Goal: Task Accomplishment & Management: Manage account settings

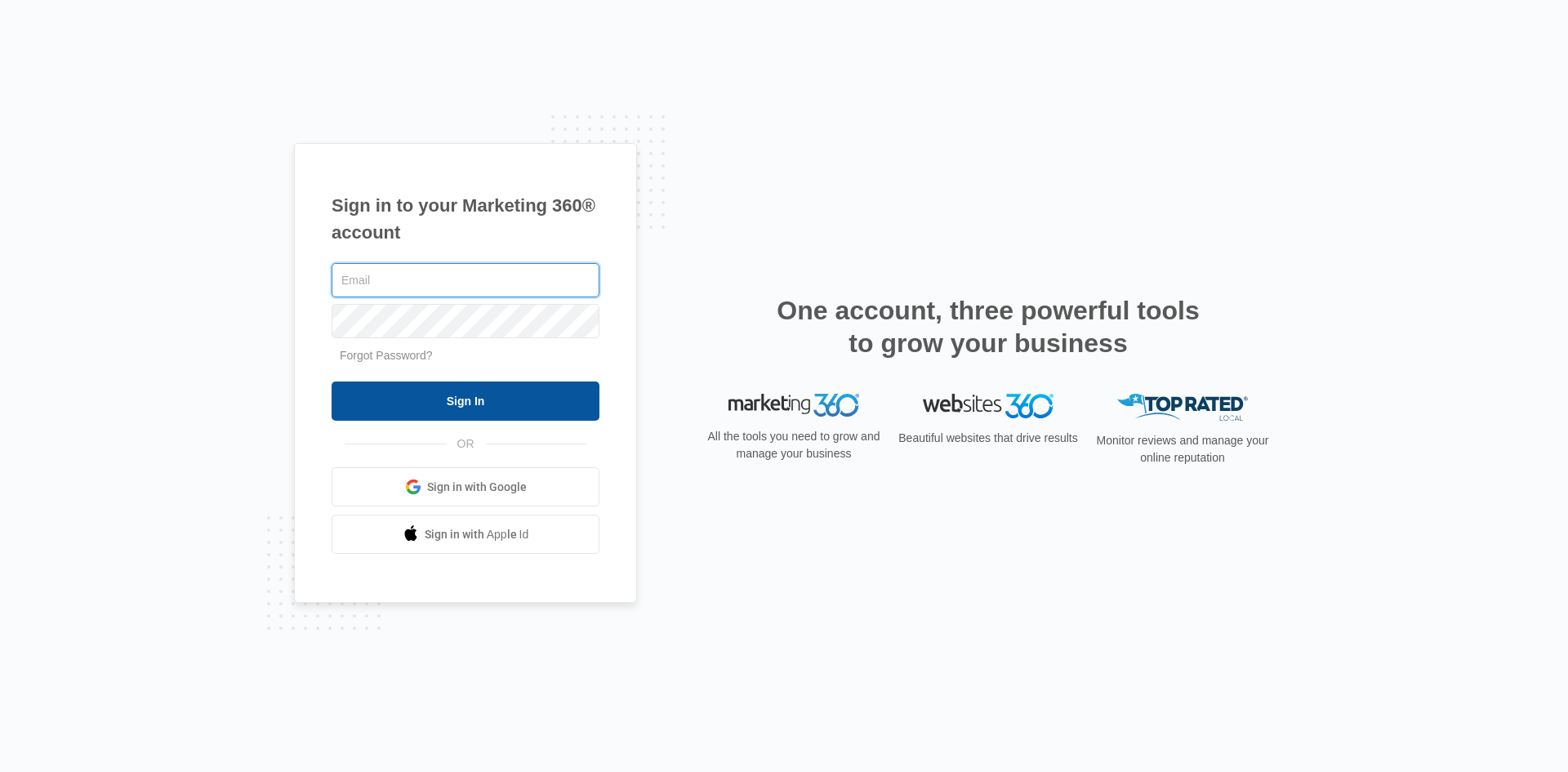
type input "[EMAIL_ADDRESS][DOMAIN_NAME]"
click at [483, 402] on input "Sign In" at bounding box center [465, 402] width 268 height 40
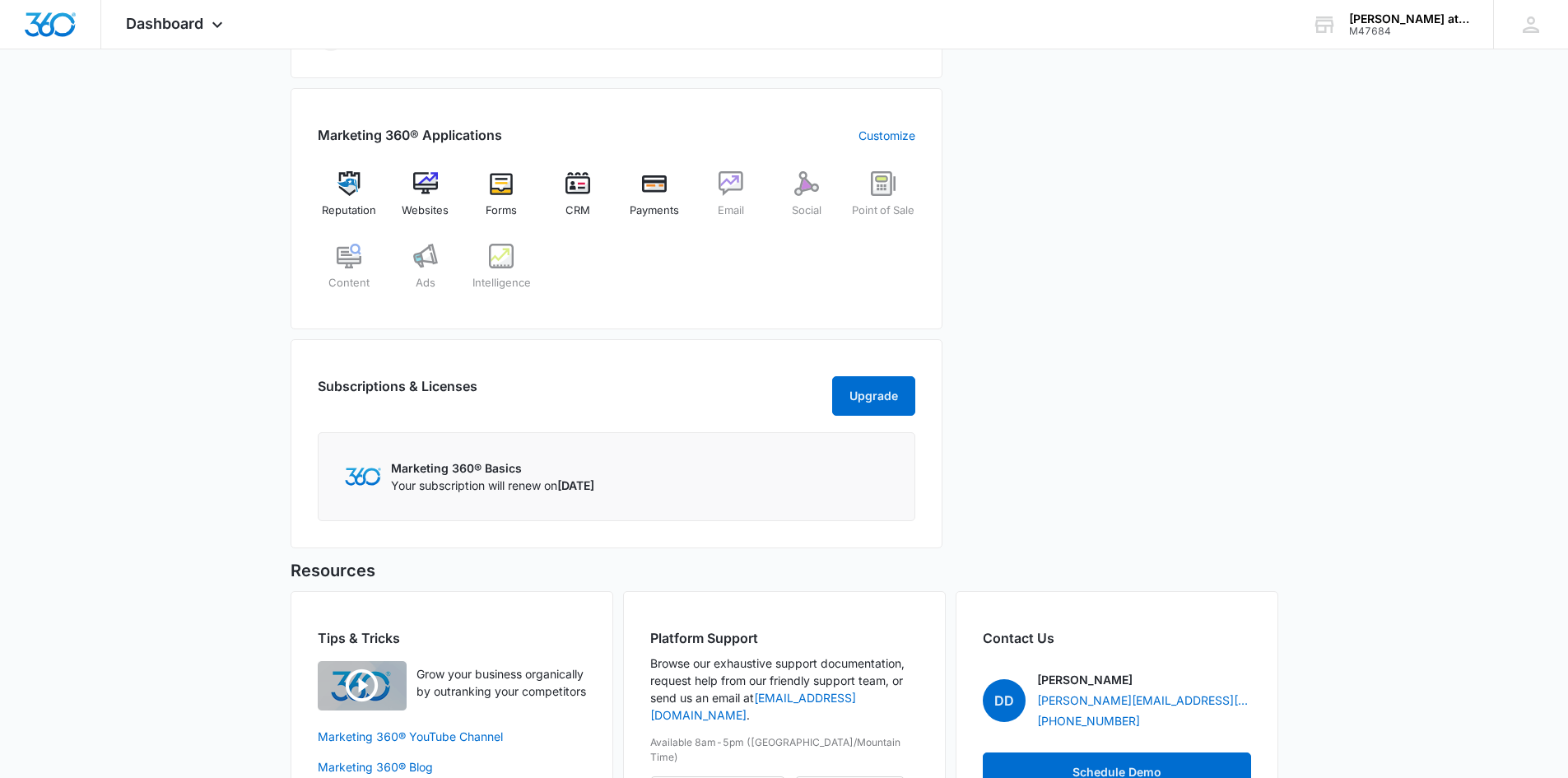
scroll to position [659, 0]
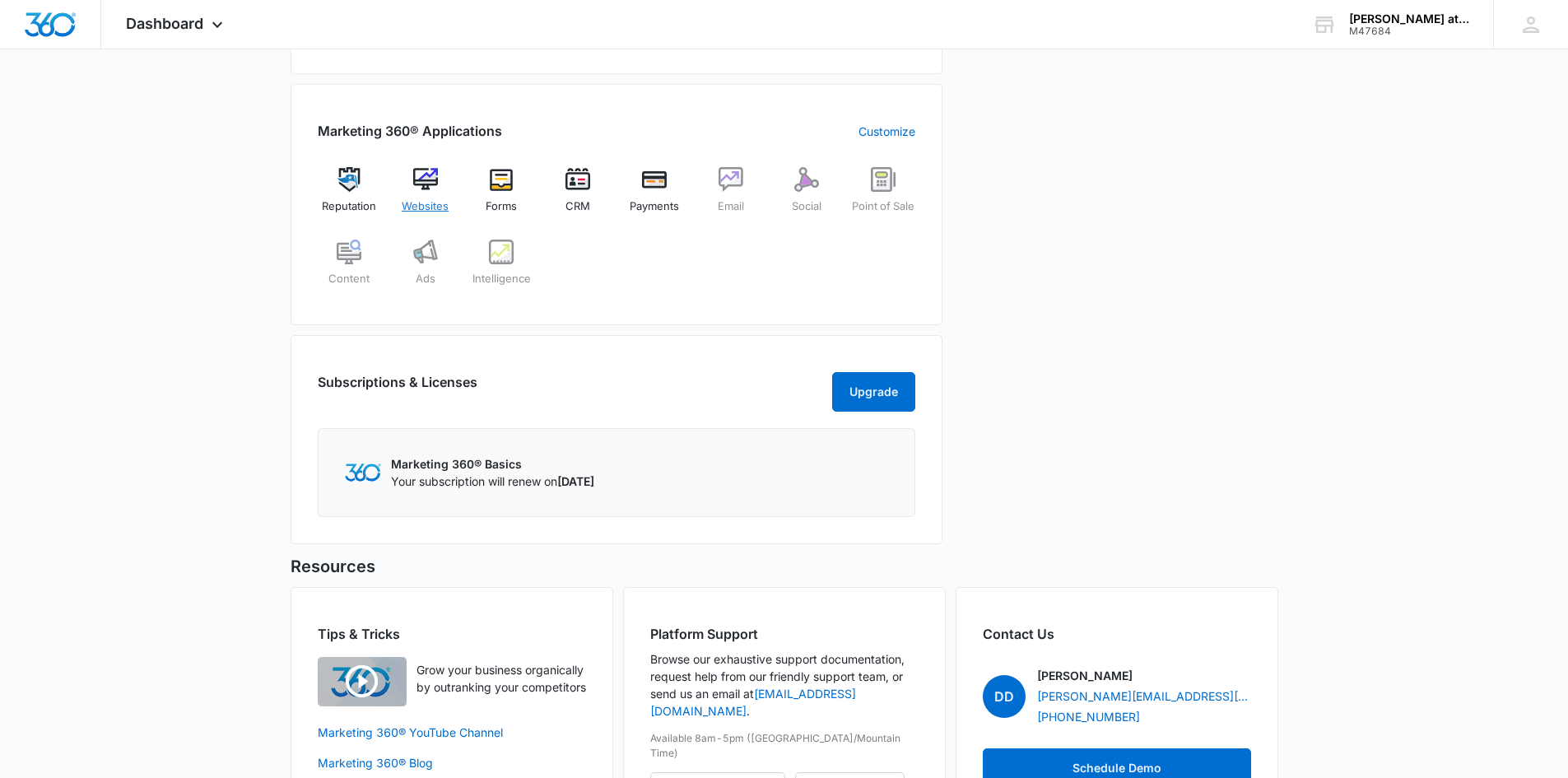
click at [427, 182] on img at bounding box center [425, 179] width 25 height 25
